Goal: Check status: Check status

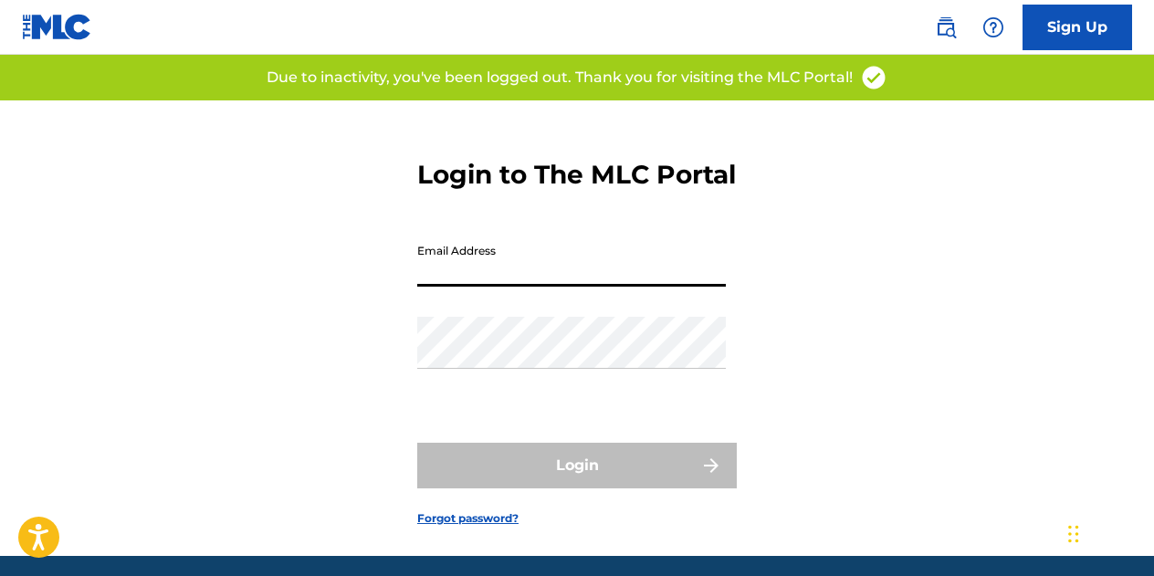
click at [452, 281] on input "Email Address" at bounding box center [571, 261] width 309 height 52
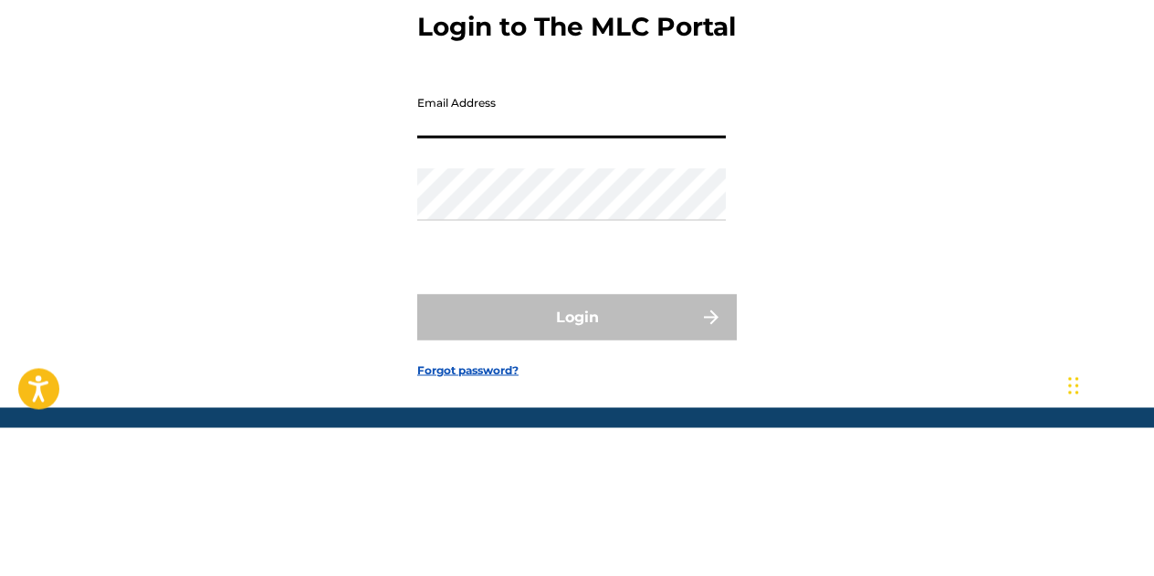
click at [476, 287] on input "Email Address" at bounding box center [571, 261] width 309 height 52
click at [419, 287] on input "Email Address" at bounding box center [571, 261] width 309 height 52
type input "[EMAIL_ADDRESS][DOMAIN_NAME]"
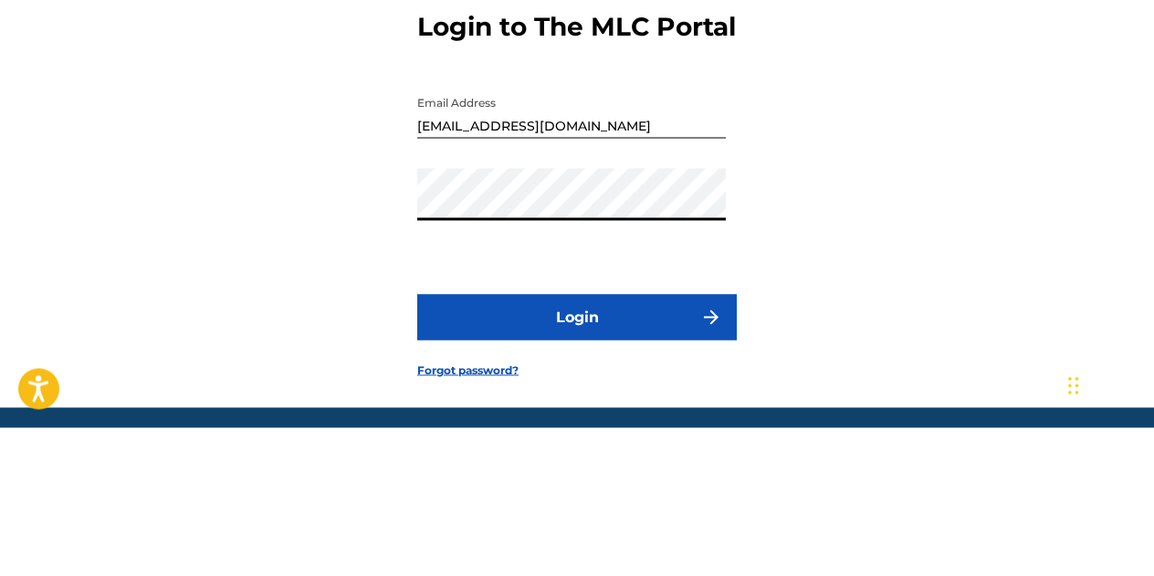
click at [876, 395] on div "Login to The MLC Portal Email Address [EMAIL_ADDRESS][DOMAIN_NAME] Password Log…" at bounding box center [577, 328] width 1154 height 456
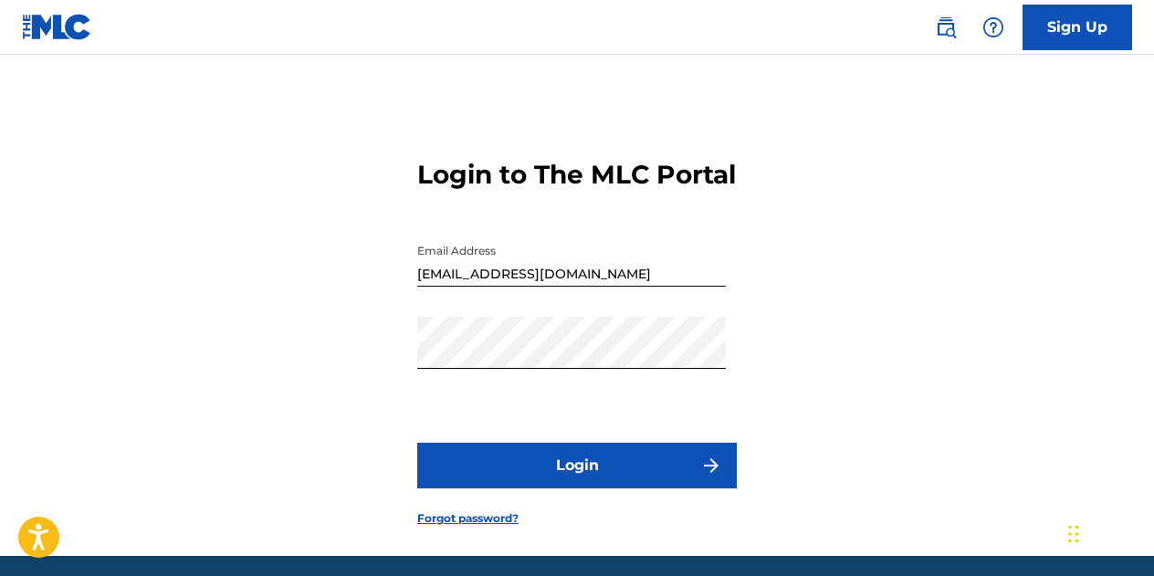
click at [591, 489] on button "Login" at bounding box center [577, 466] width 320 height 46
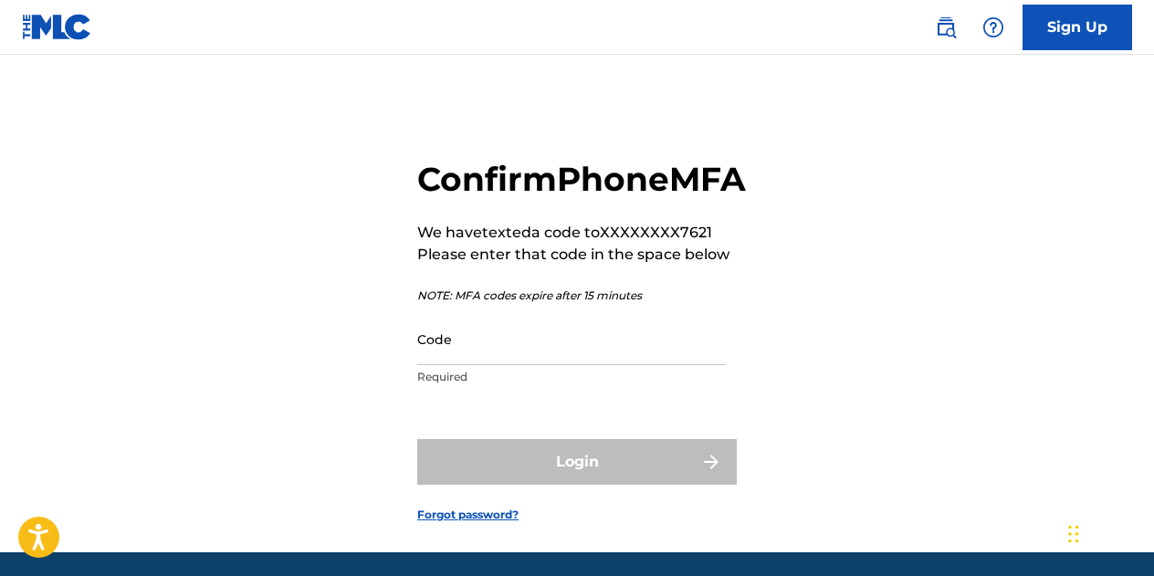
click at [514, 365] on input "Code" at bounding box center [571, 339] width 309 height 52
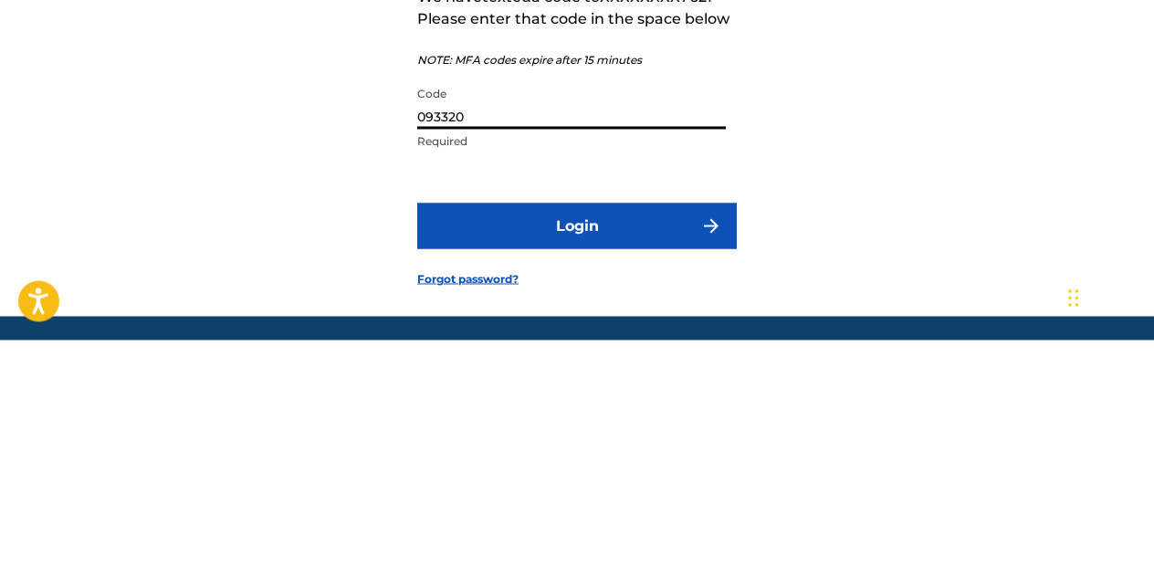
type input "093320"
click at [501, 485] on button "Login" at bounding box center [577, 462] width 320 height 46
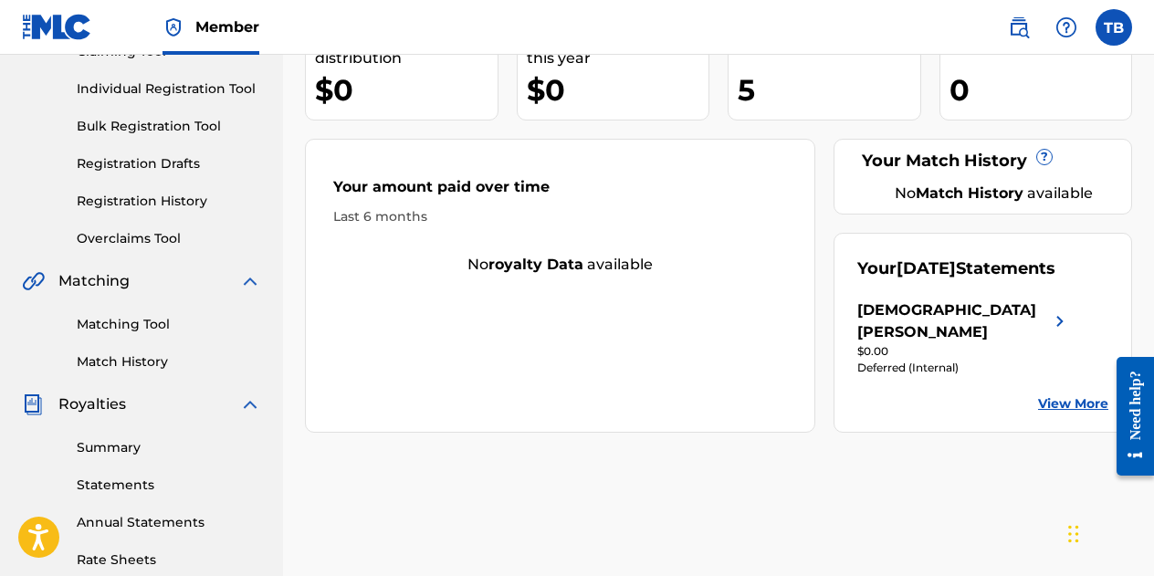
scroll to position [221, 0]
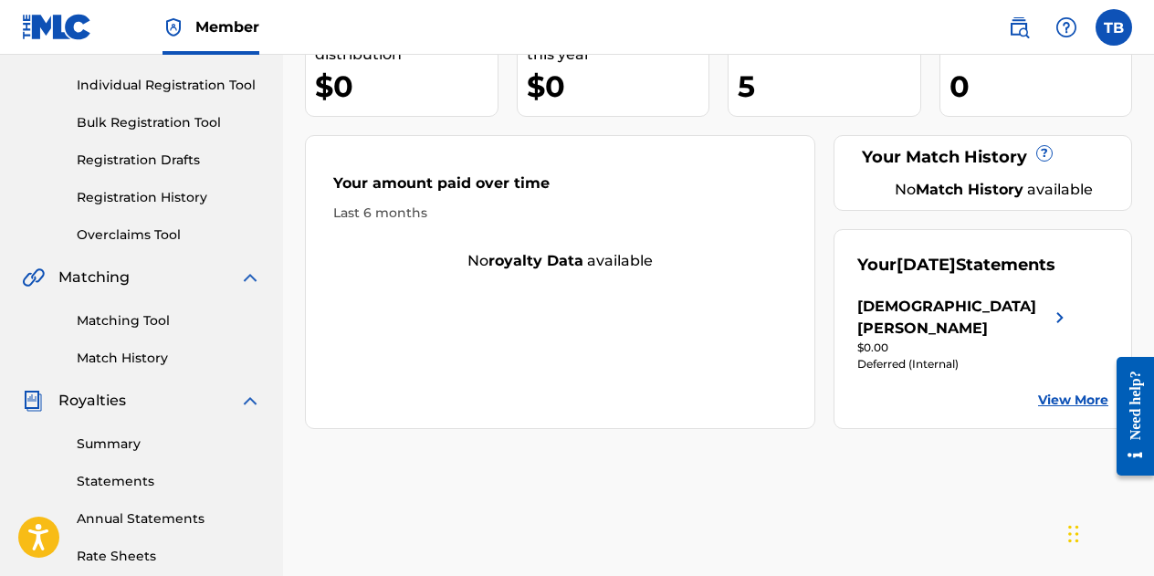
click at [1047, 391] on link "View More" at bounding box center [1073, 400] width 70 height 19
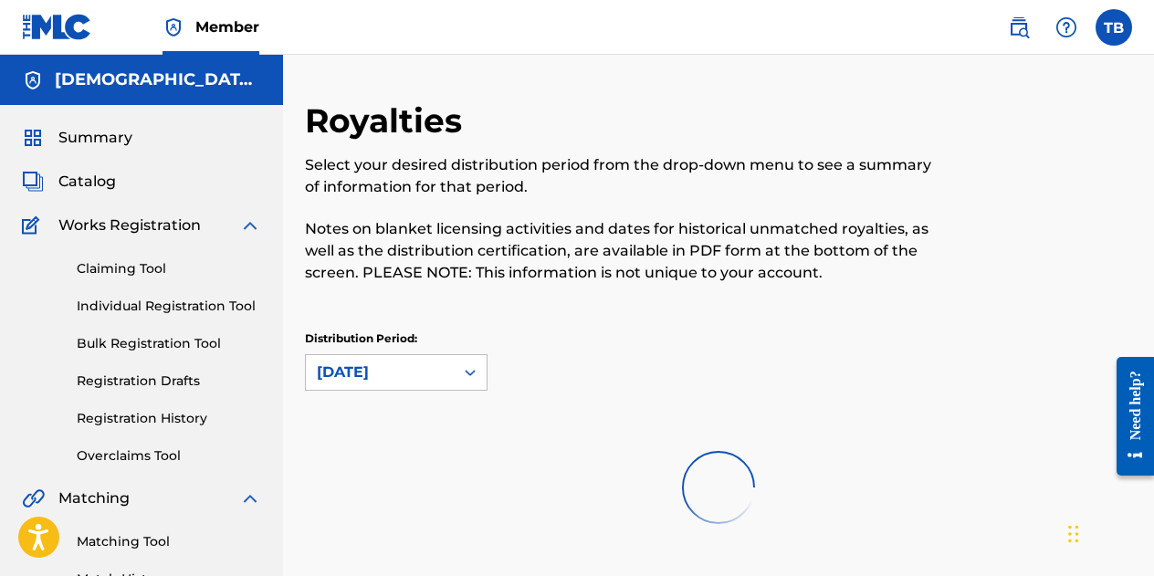
click at [1070, 367] on div "Distribution Period: [DATE]" at bounding box center [718, 361] width 827 height 60
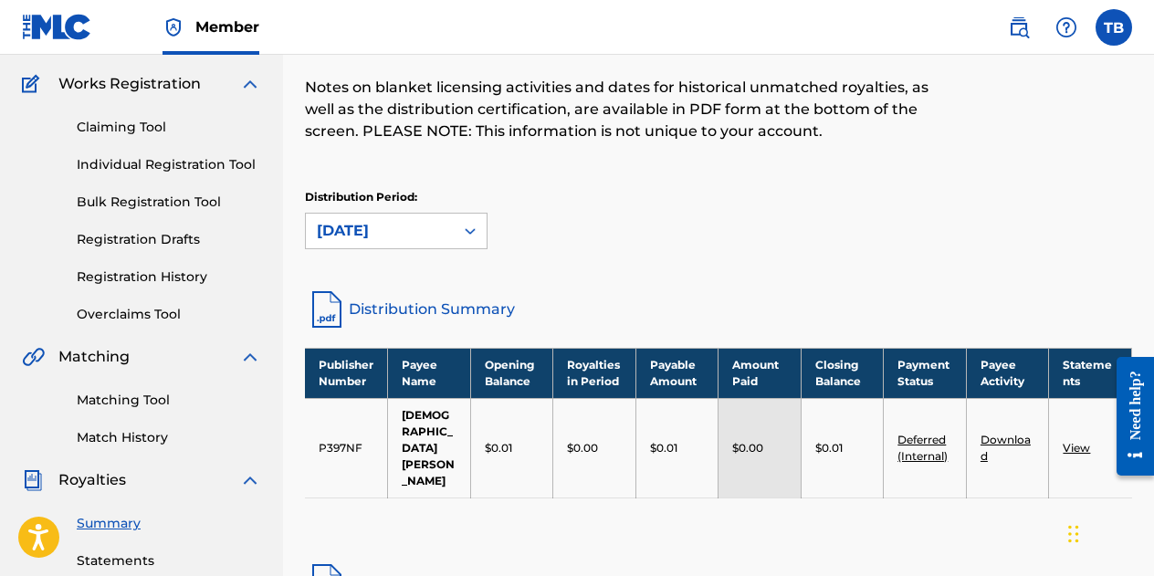
scroll to position [140, 0]
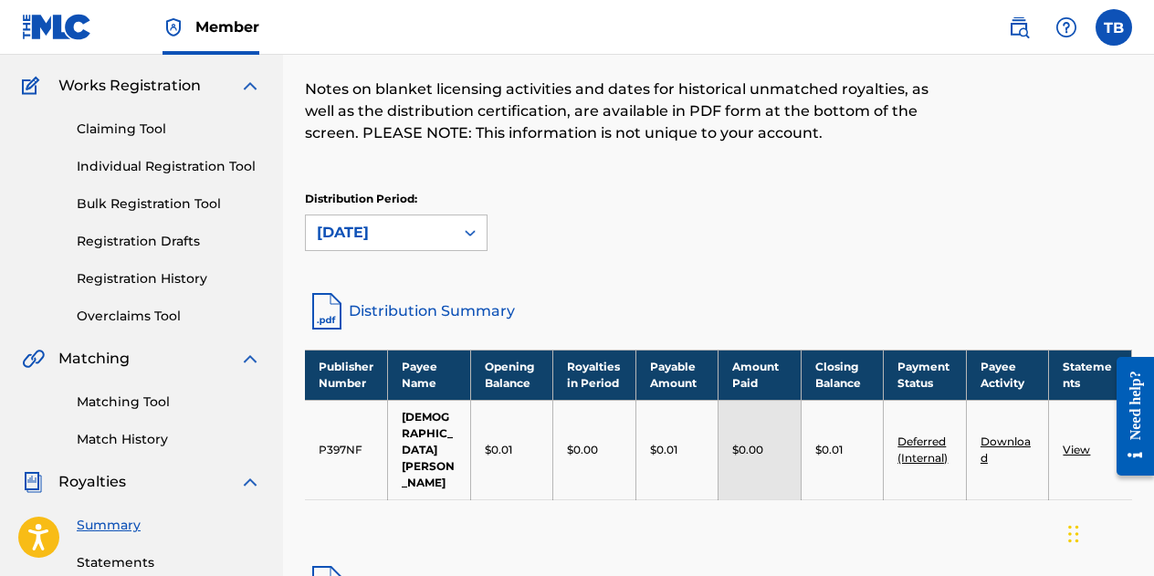
click at [372, 563] on link "Distribution Notes for Blanket Licensing Activities" at bounding box center [718, 585] width 827 height 44
click at [922, 425] on td "Deferred (Internal)" at bounding box center [925, 450] width 83 height 100
click at [922, 437] on link "Deferred (Internal)" at bounding box center [923, 450] width 50 height 30
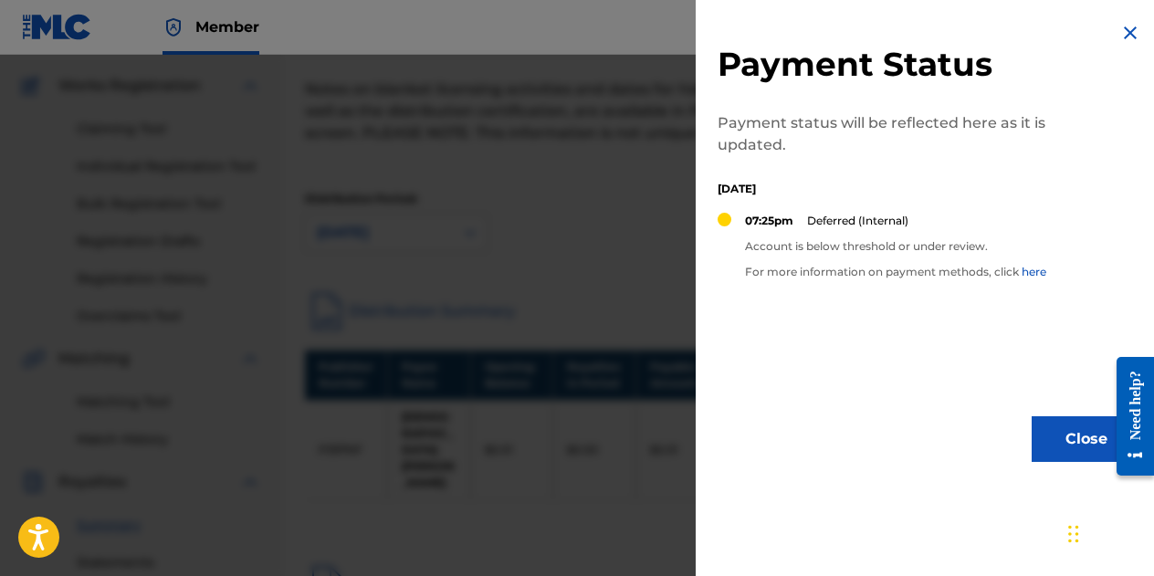
click at [1044, 461] on button "Close" at bounding box center [1087, 439] width 110 height 46
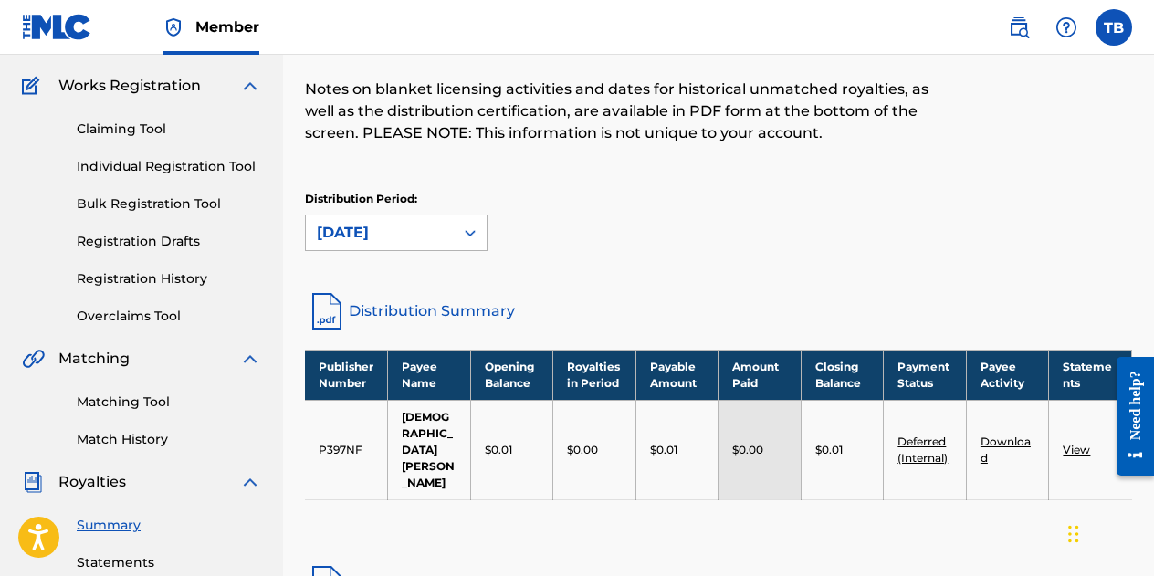
click at [472, 245] on div at bounding box center [470, 232] width 33 height 33
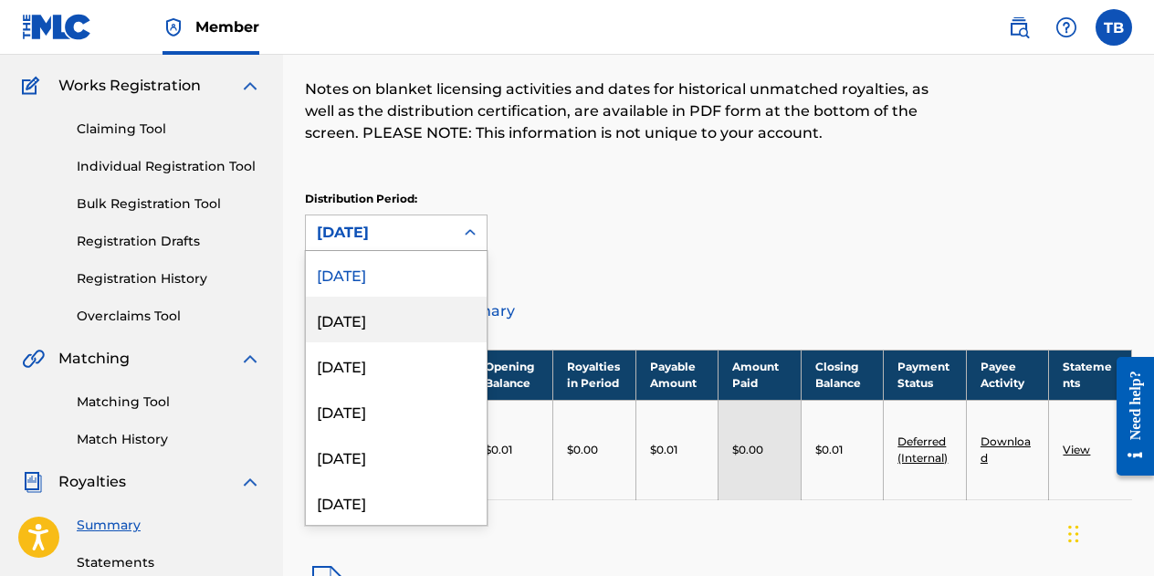
click at [383, 328] on div "[DATE]" at bounding box center [396, 320] width 181 height 46
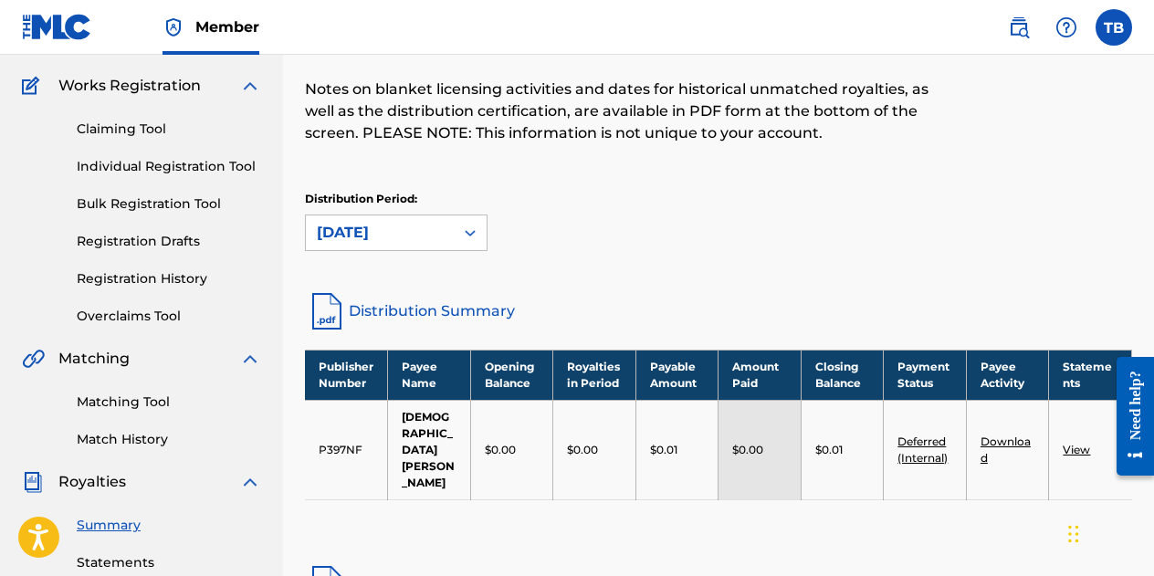
click at [363, 234] on div "[DATE]" at bounding box center [380, 233] width 126 height 22
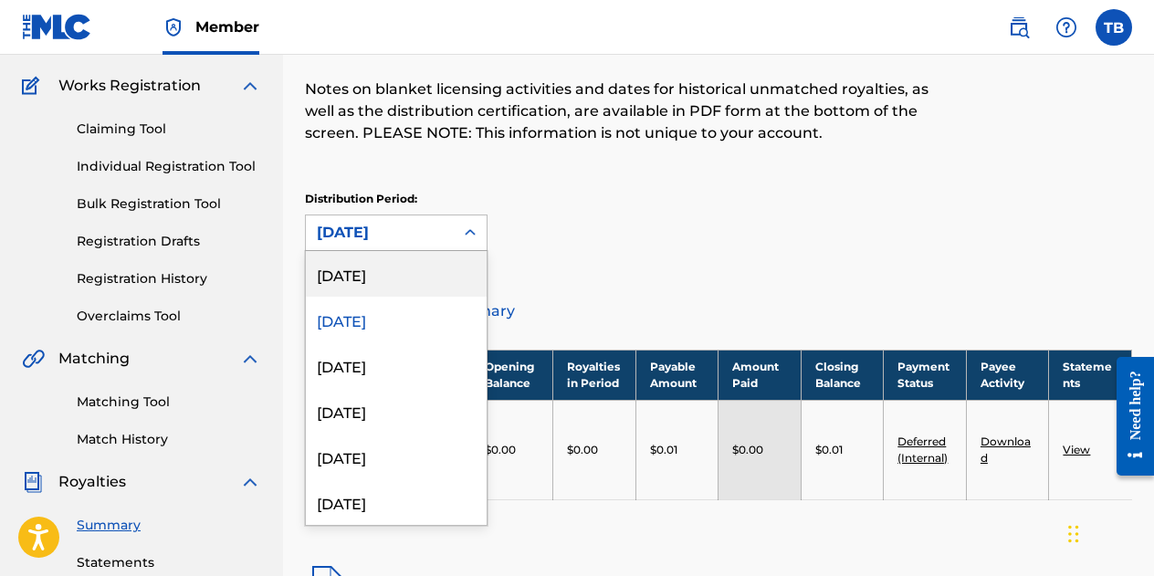
click at [351, 270] on div "[DATE]" at bounding box center [396, 274] width 181 height 46
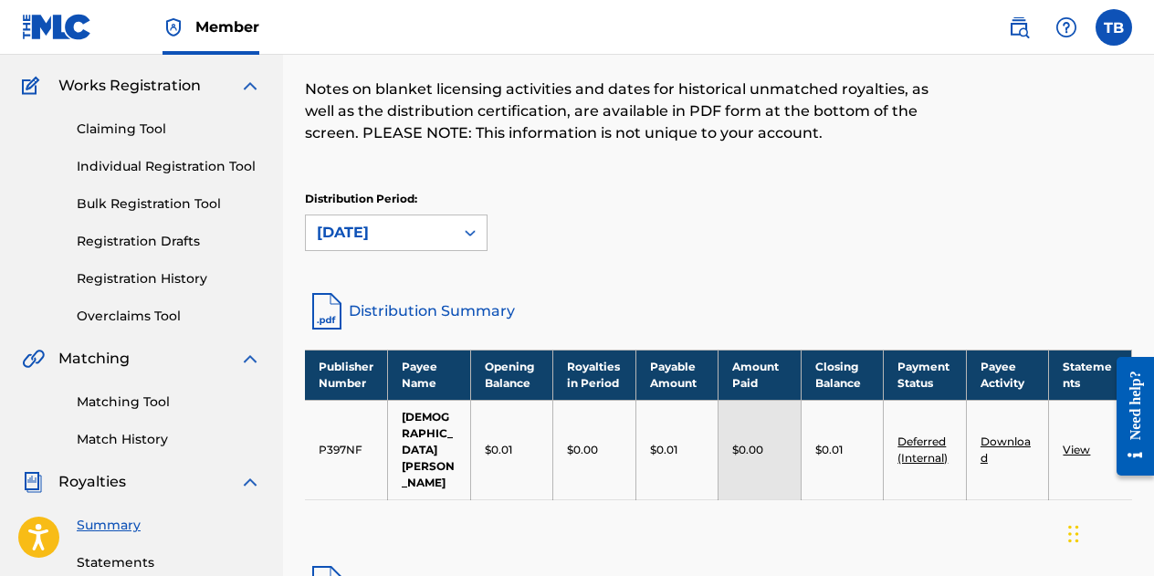
click at [1015, 424] on td "Download" at bounding box center [1007, 450] width 83 height 100
click at [1015, 435] on link "Download" at bounding box center [1006, 450] width 50 height 30
